Goal: Task Accomplishment & Management: Use online tool/utility

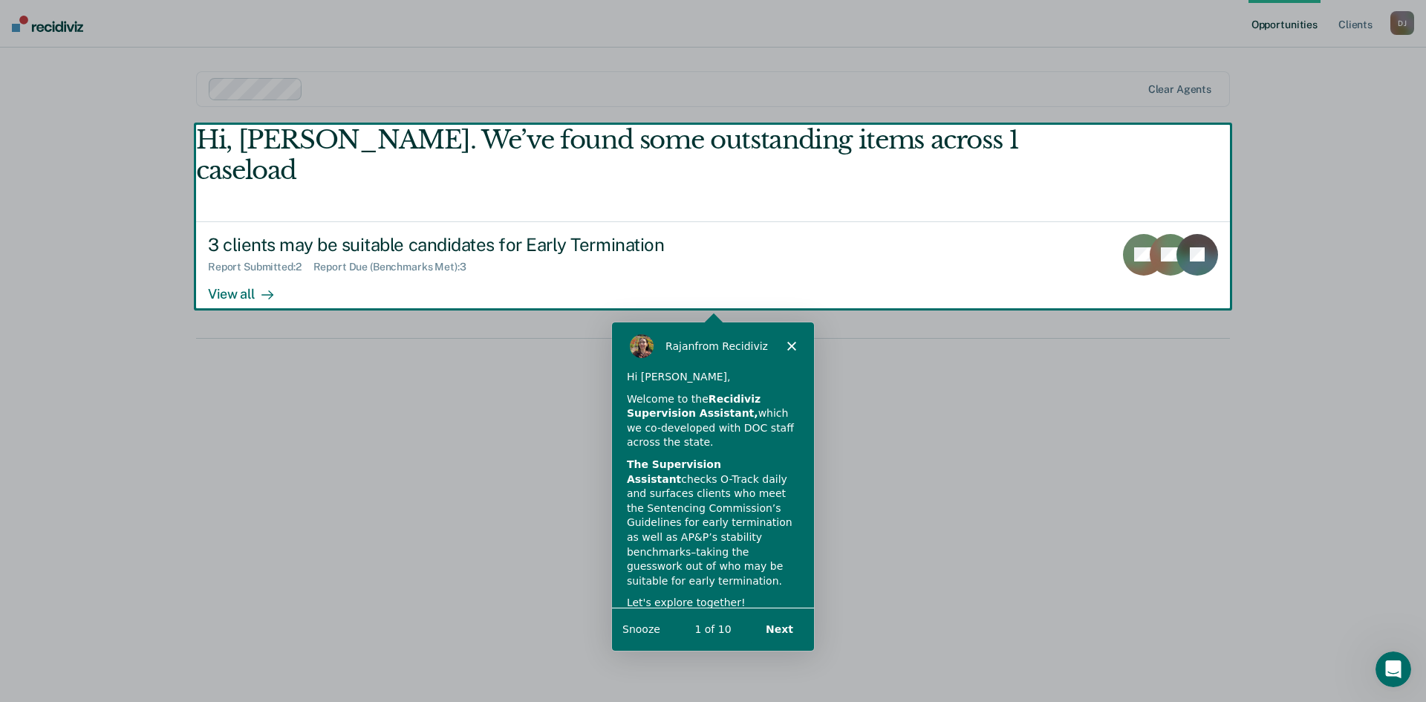
click at [233, 238] on div "Product tour overlay" at bounding box center [713, 351] width 1426 height 702
click at [231, 266] on div "Product tour overlay" at bounding box center [713, 351] width 1426 height 702
click at [292, 355] on div "Product tour overlay" at bounding box center [713, 351] width 1426 height 702
click at [1139, 224] on div "Product tour overlay" at bounding box center [713, 351] width 1426 height 702
click at [1061, 492] on div "Product tour overlay" at bounding box center [713, 351] width 1426 height 702
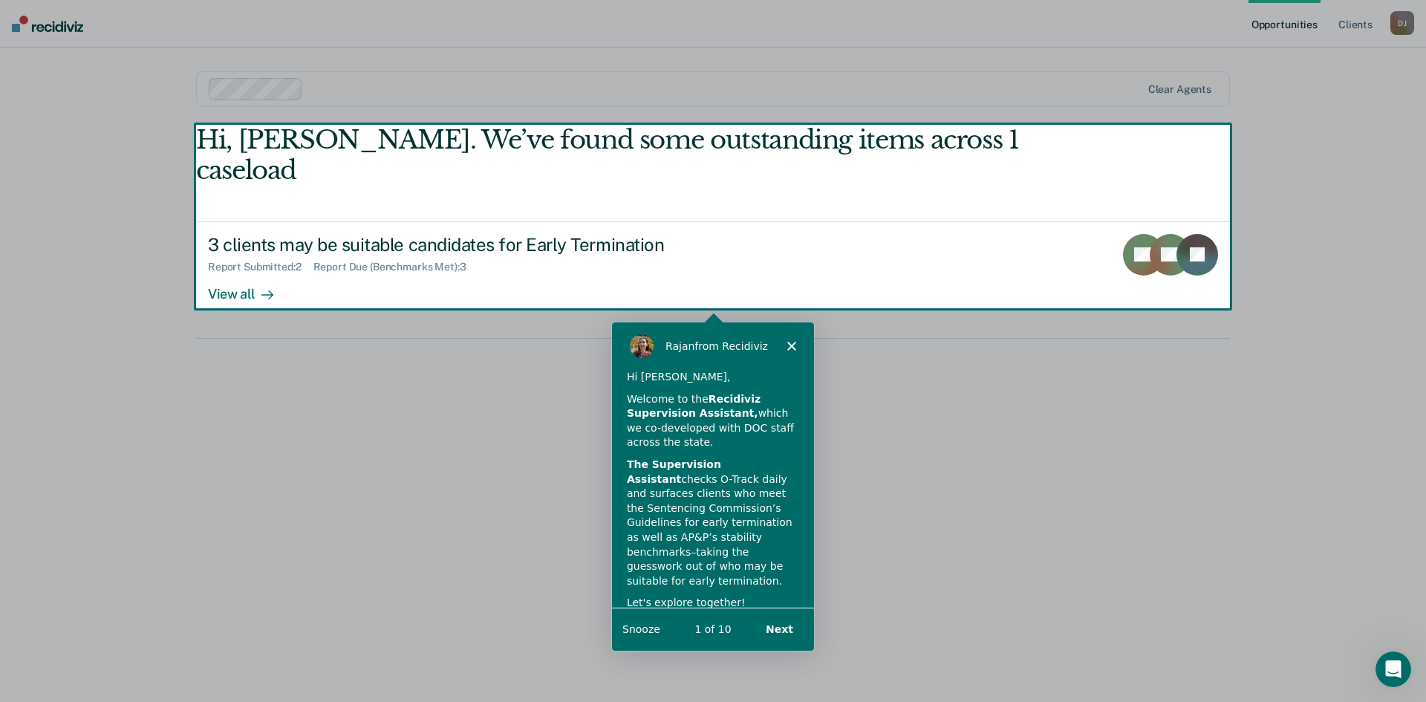
click at [440, 507] on div "Product tour overlay" at bounding box center [713, 351] width 1426 height 702
click at [795, 341] on div "[PERSON_NAME] from Recidiviz" at bounding box center [712, 345] width 202 height 48
click at [787, 342] on icon "Close" at bounding box center [790, 344] width 9 height 9
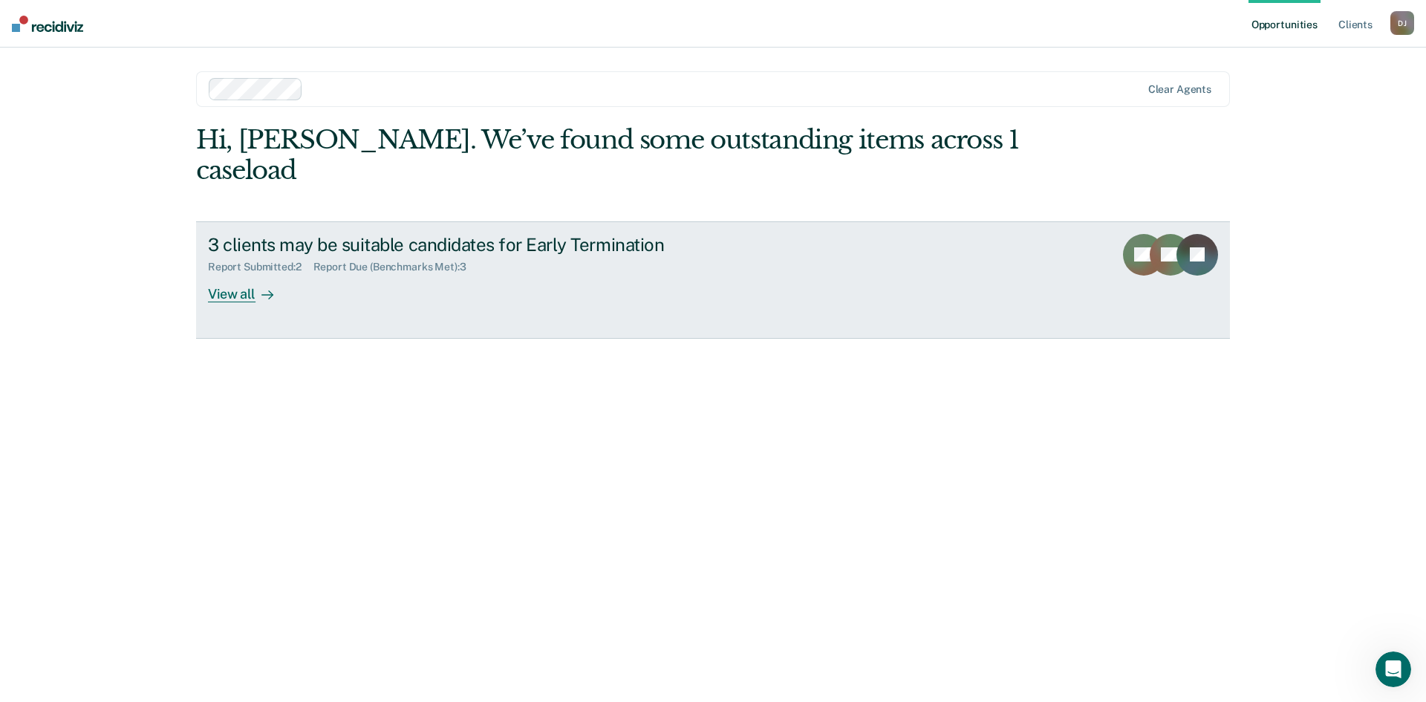
click at [222, 273] on div "View all" at bounding box center [249, 287] width 83 height 29
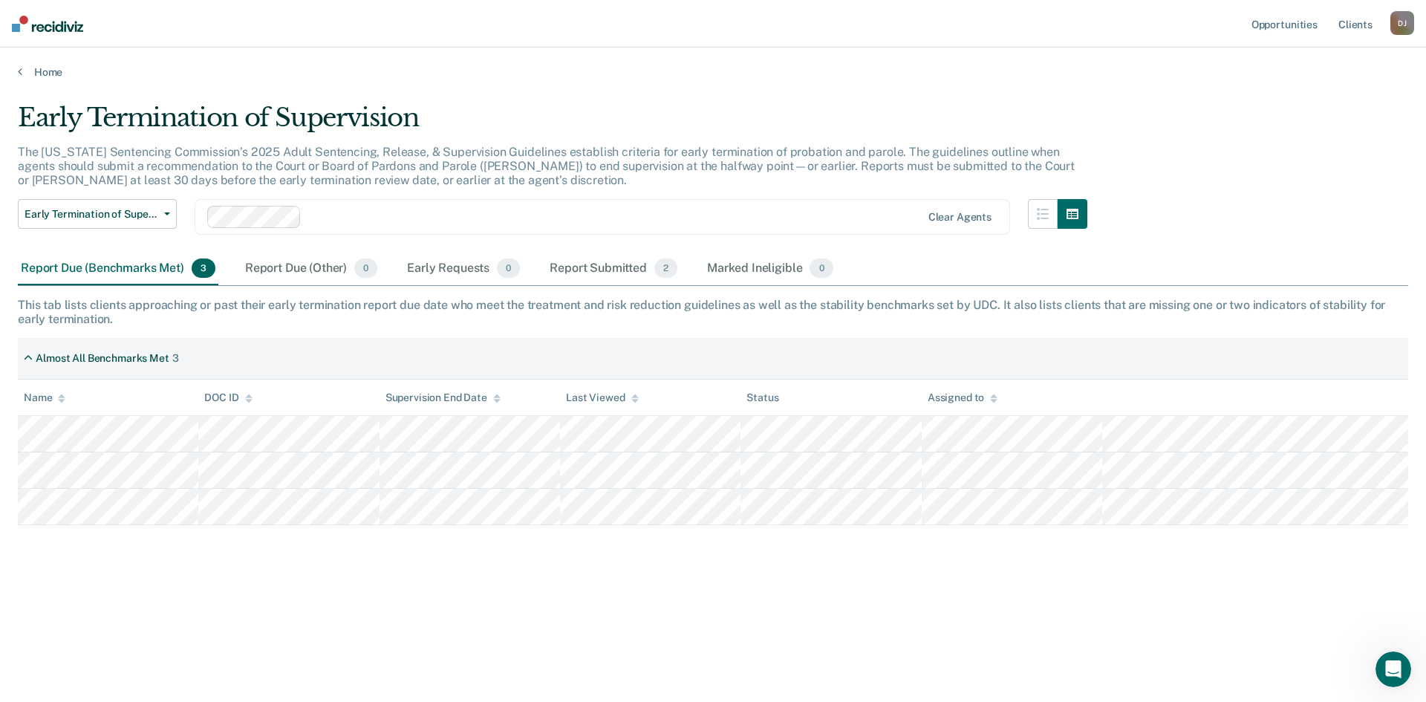
click at [111, 263] on div "Report Due (Benchmarks Met) 3" at bounding box center [118, 269] width 201 height 33
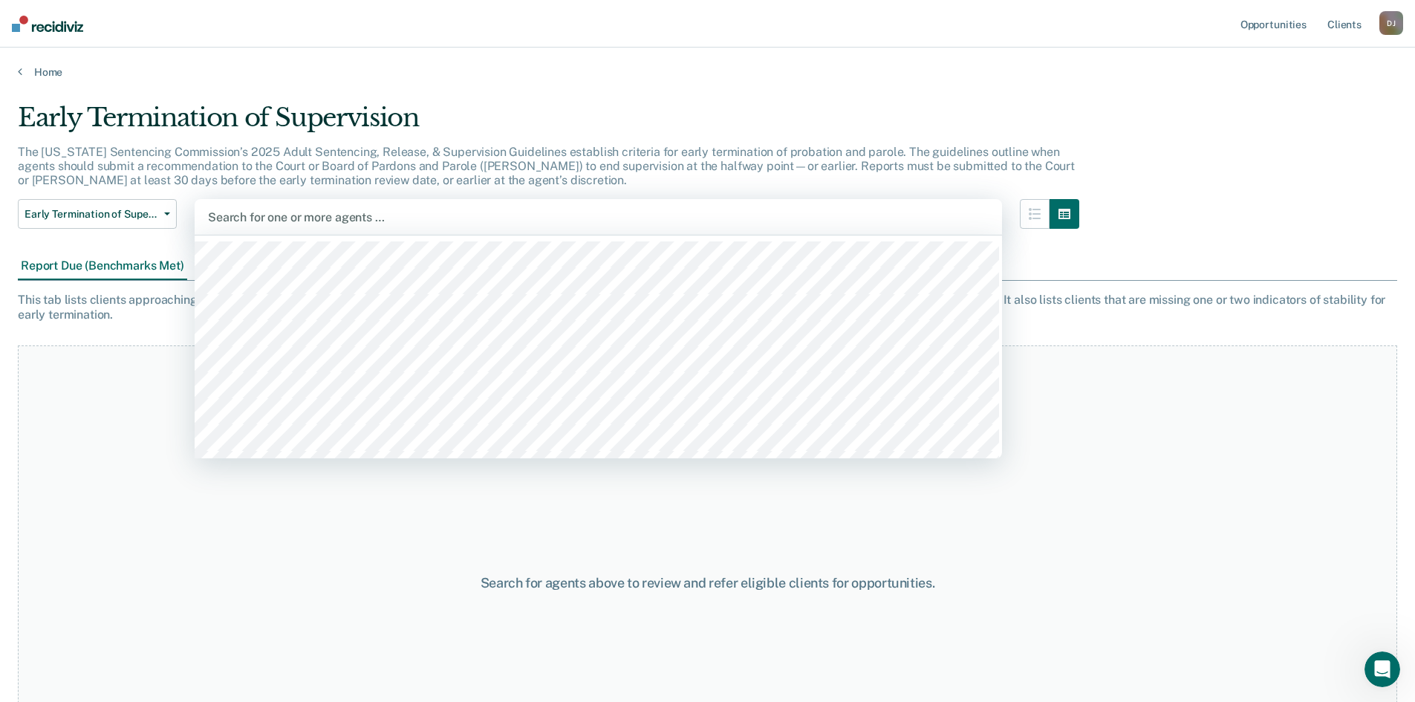
click at [283, 220] on div at bounding box center [598, 217] width 781 height 17
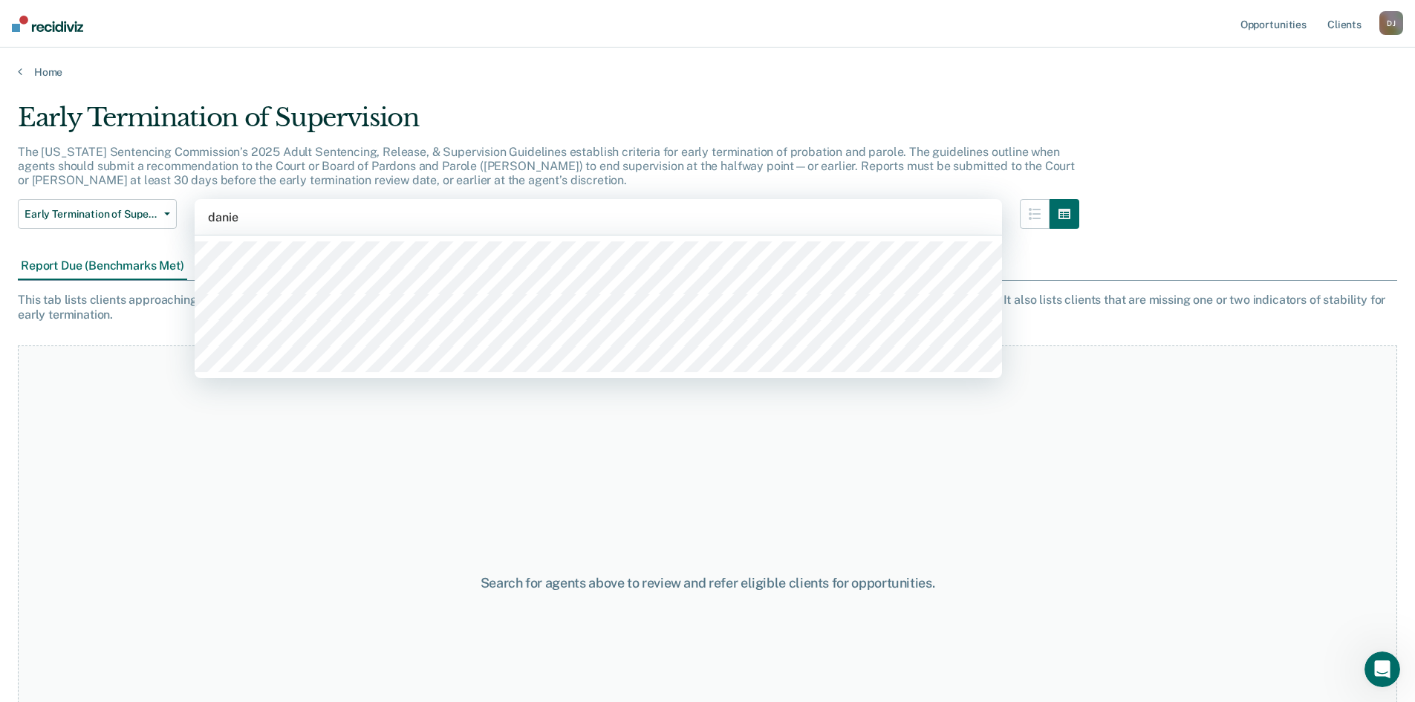
type input "[PERSON_NAME]"
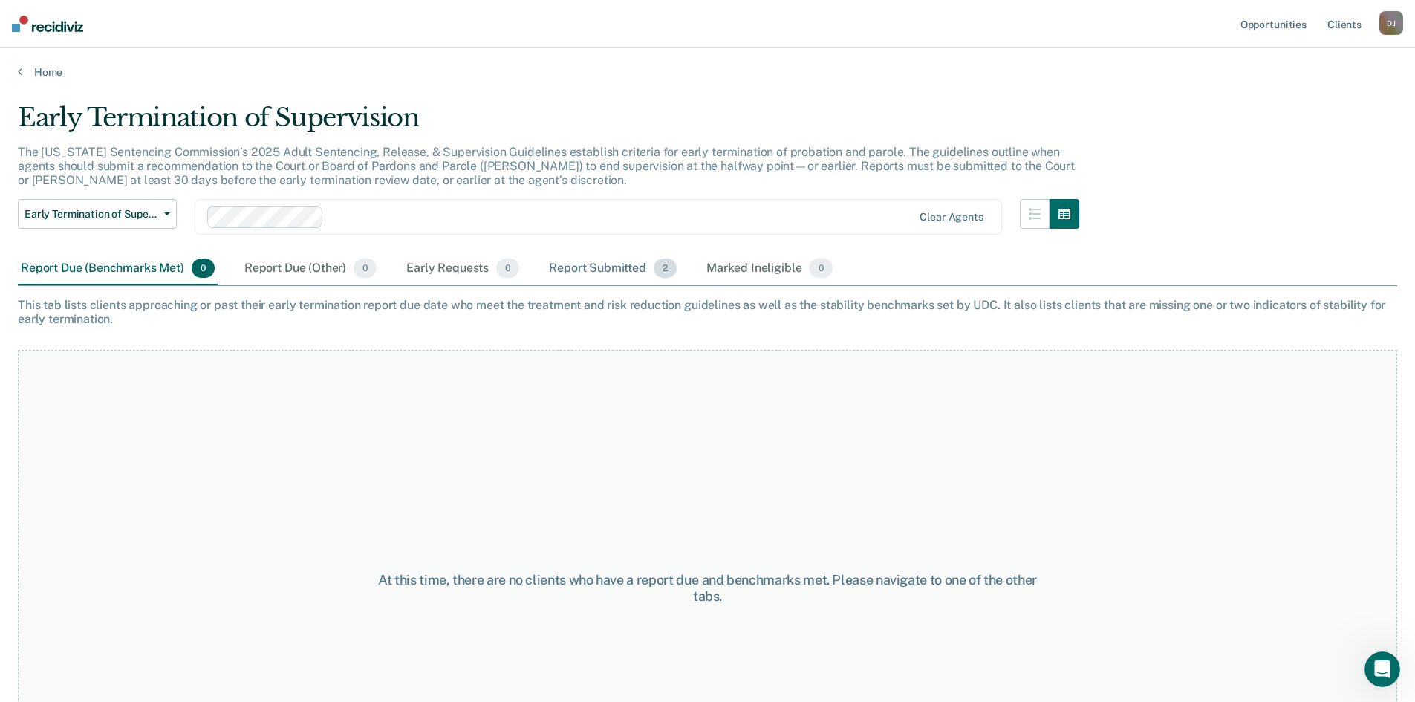
click at [579, 268] on div "Report Submitted 2" at bounding box center [613, 269] width 134 height 33
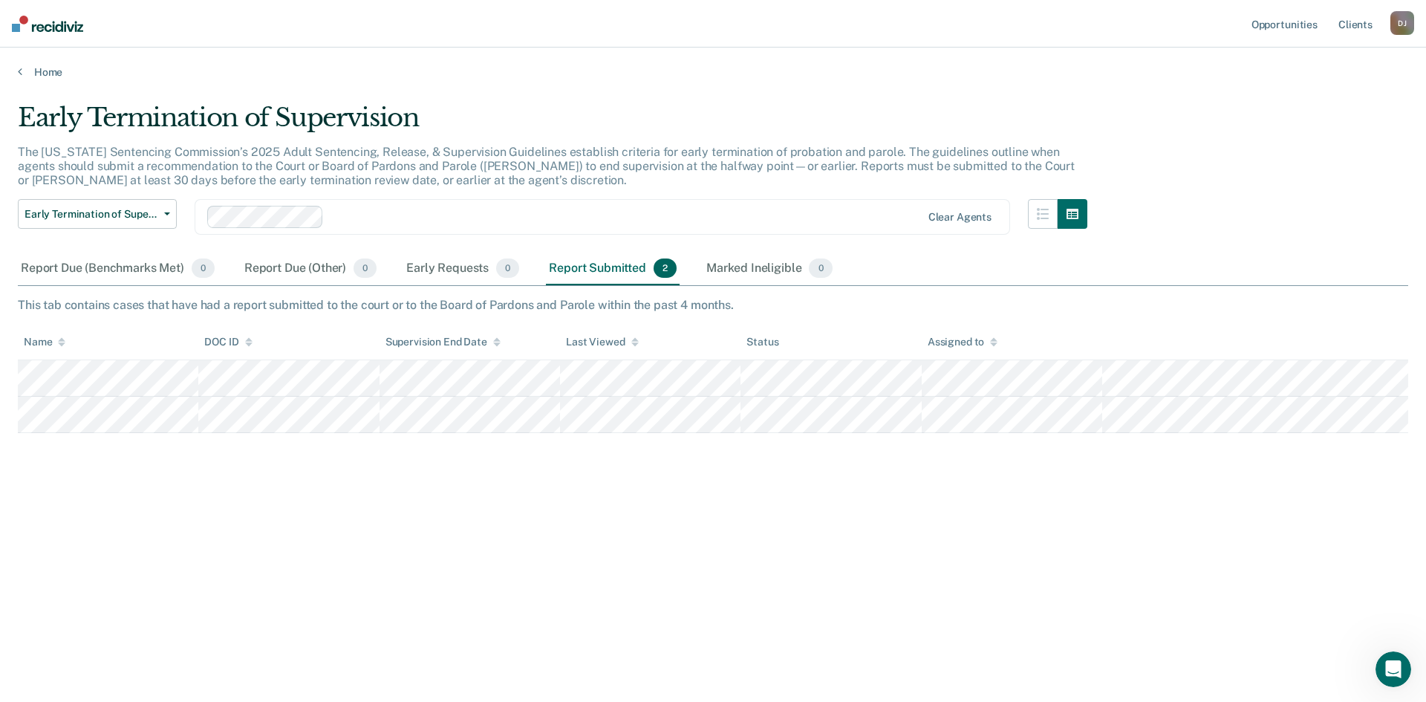
click at [654, 529] on div "Early Termination of Supervision The [US_STATE] Sentencing Commission’s 2025 Ad…" at bounding box center [713, 346] width 1390 height 488
click at [645, 121] on div "Early Termination of Supervision" at bounding box center [552, 123] width 1069 height 42
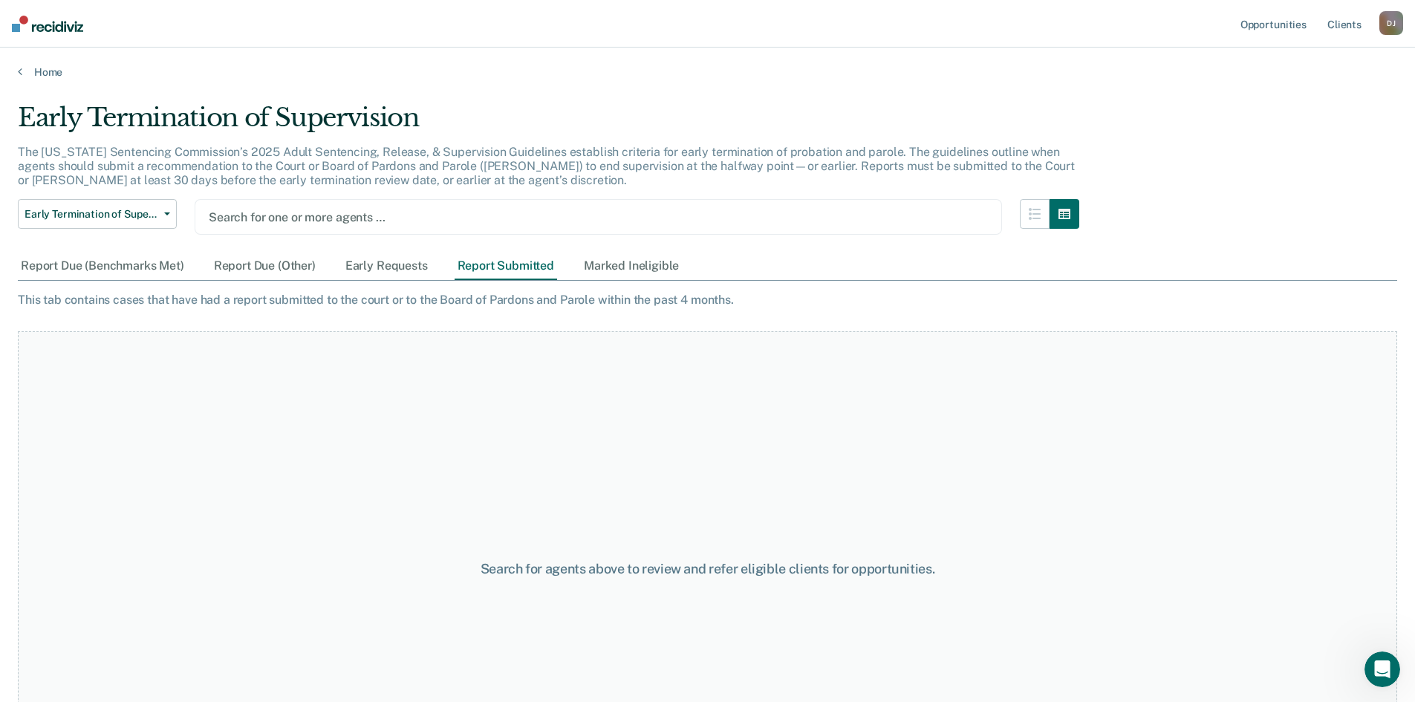
click at [251, 220] on div at bounding box center [598, 217] width 779 height 17
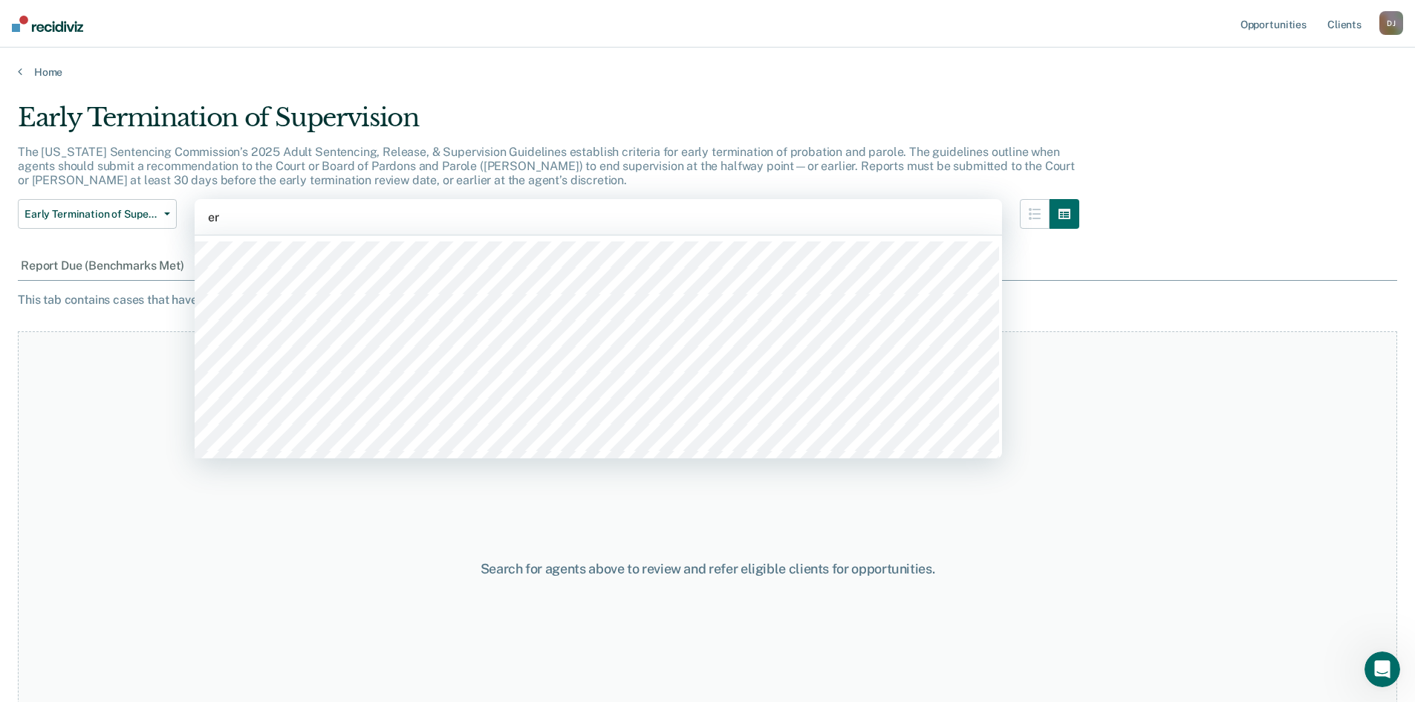
type input "e"
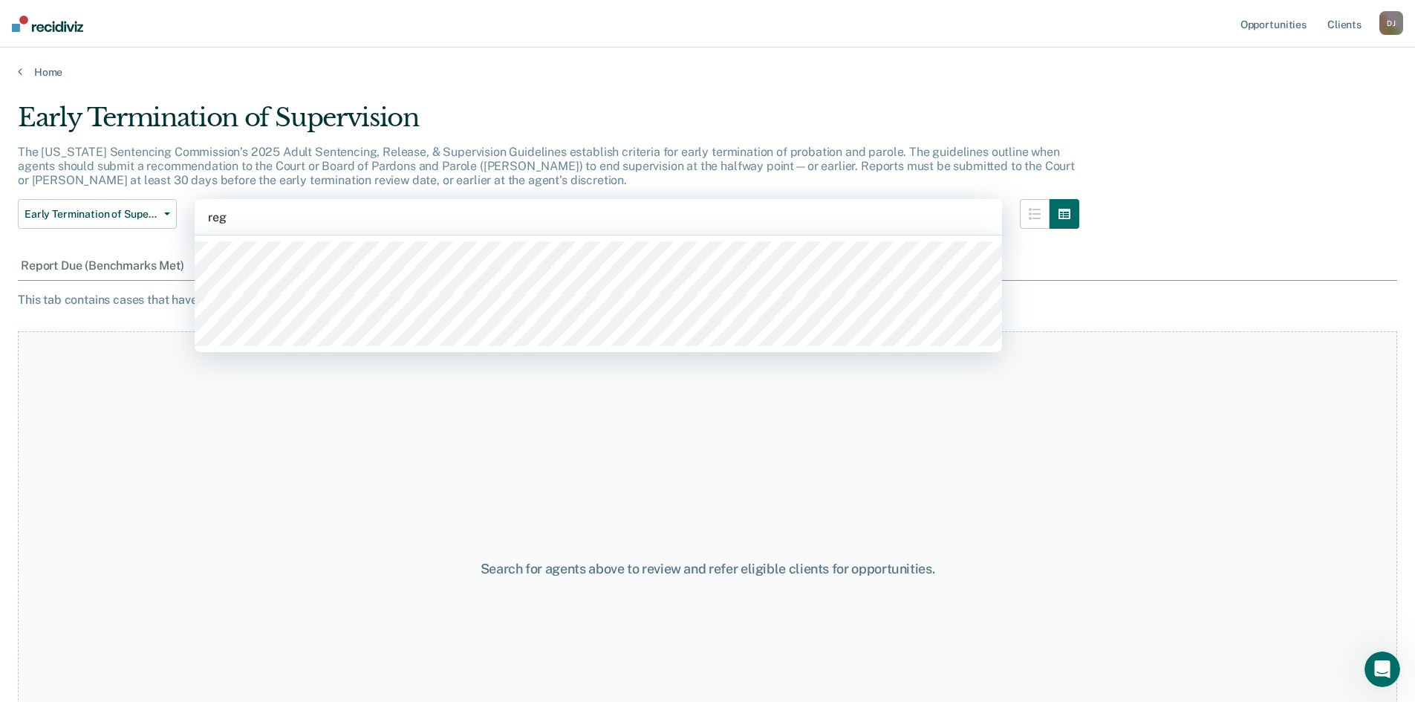
type input "rega"
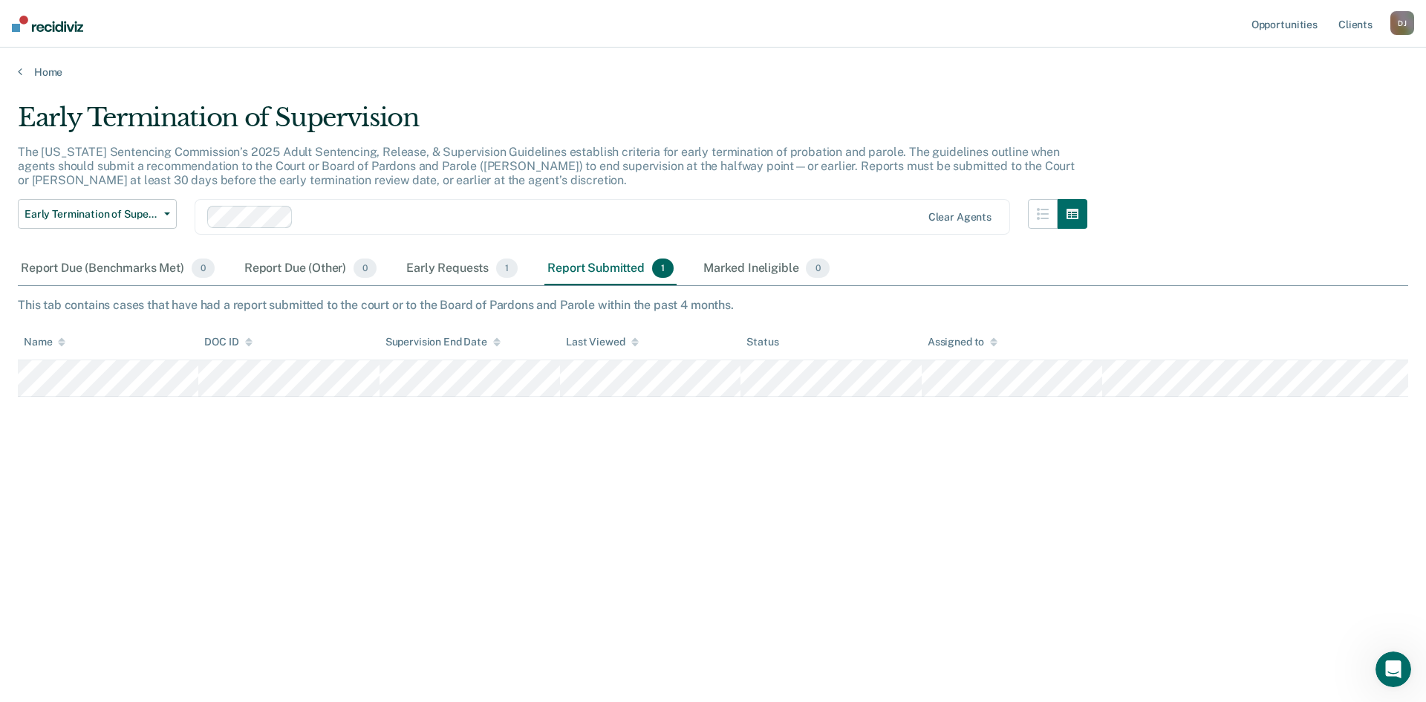
click at [694, 468] on div "Early Termination of Supervision The [US_STATE] Sentencing Commission’s 2025 Ad…" at bounding box center [713, 346] width 1390 height 488
click at [673, 179] on div "The [US_STATE] Sentencing Commission’s 2025 Adult Sentencing, Release, & Superv…" at bounding box center [552, 172] width 1069 height 55
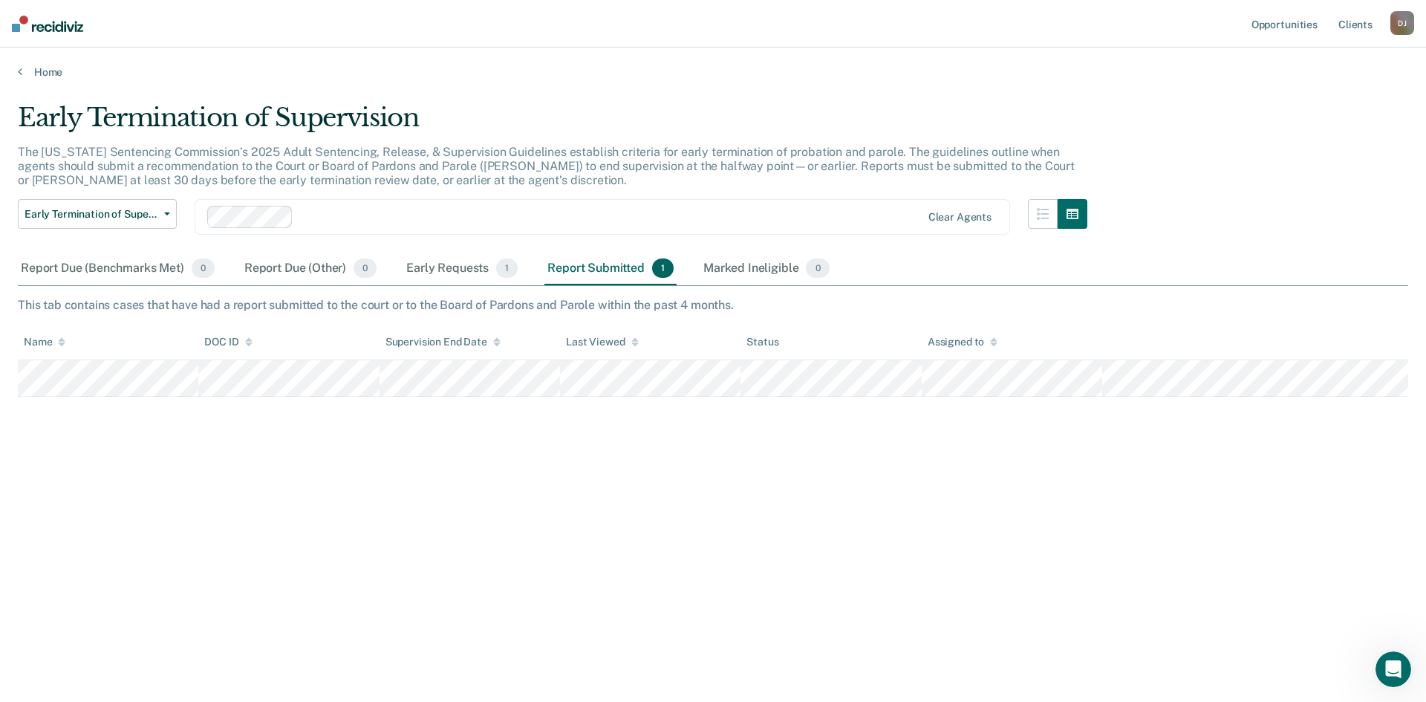
click at [702, 435] on div "Early Termination of Supervision The [US_STATE] Sentencing Commission’s 2025 Ad…" at bounding box center [713, 346] width 1390 height 488
click at [675, 184] on div "The [US_STATE] Sentencing Commission’s 2025 Adult Sentencing, Release, & Superv…" at bounding box center [552, 172] width 1069 height 55
